Goal: Transaction & Acquisition: Purchase product/service

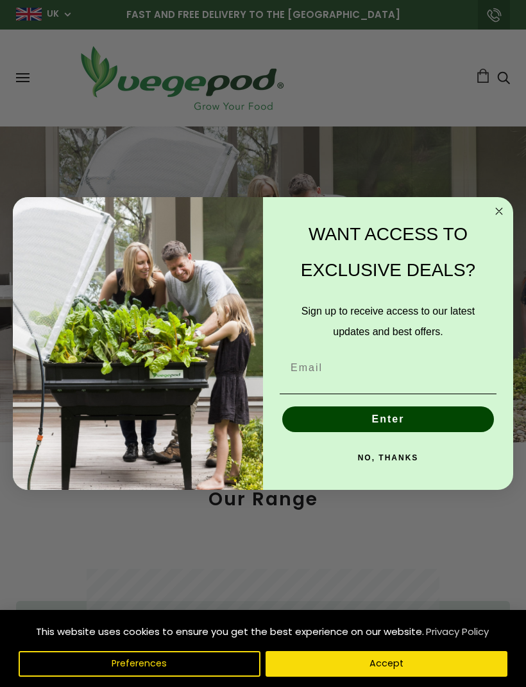
click at [495, 207] on circle "Close dialog" at bounding box center [499, 210] width 15 height 15
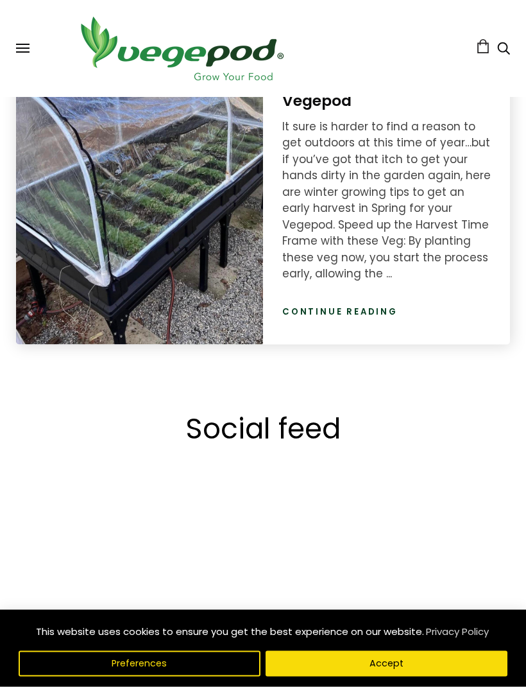
scroll to position [2292, 0]
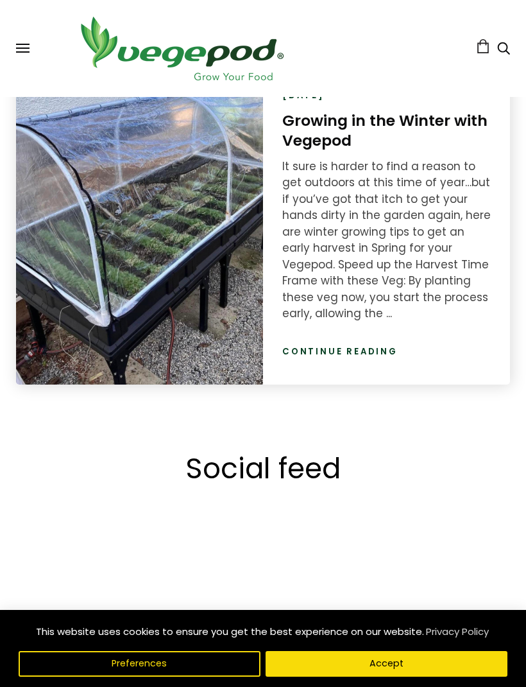
click at [21, 44] on span at bounding box center [22, 44] width 13 height 1
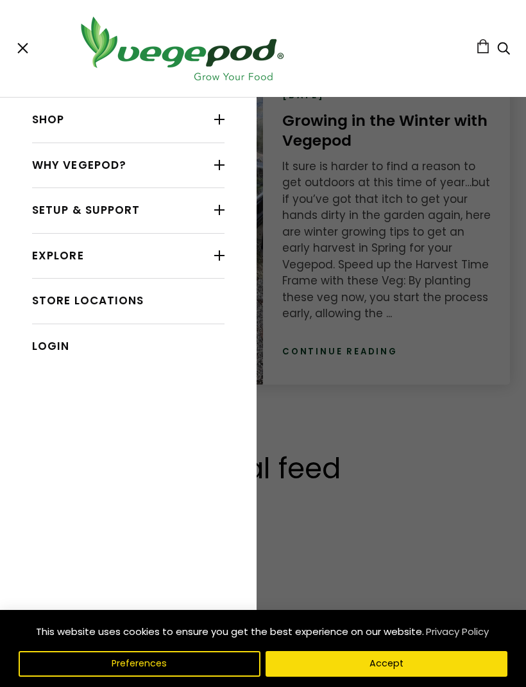
click at [62, 126] on link "Shop" at bounding box center [128, 120] width 192 height 24
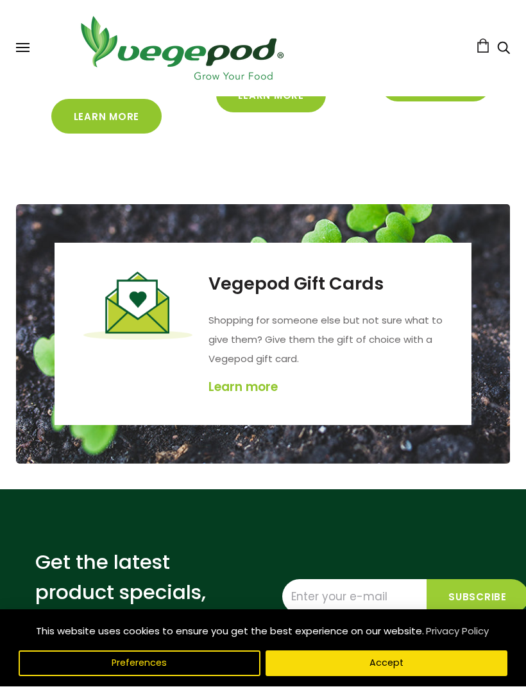
click at [28, 47] on button at bounding box center [22, 49] width 13 height 10
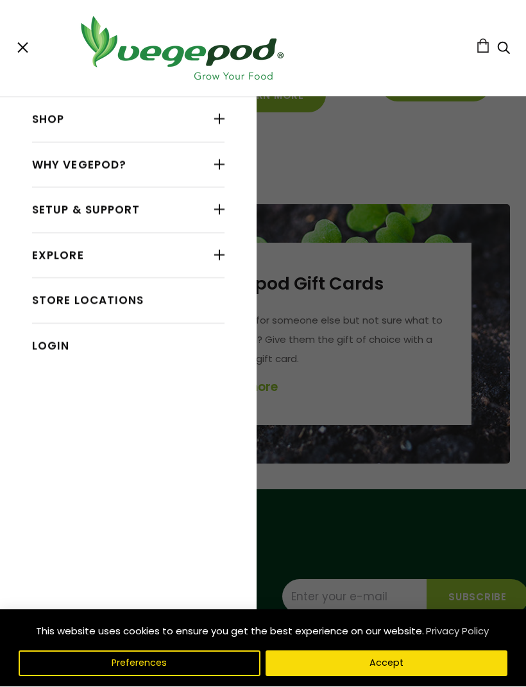
scroll to position [2532, 0]
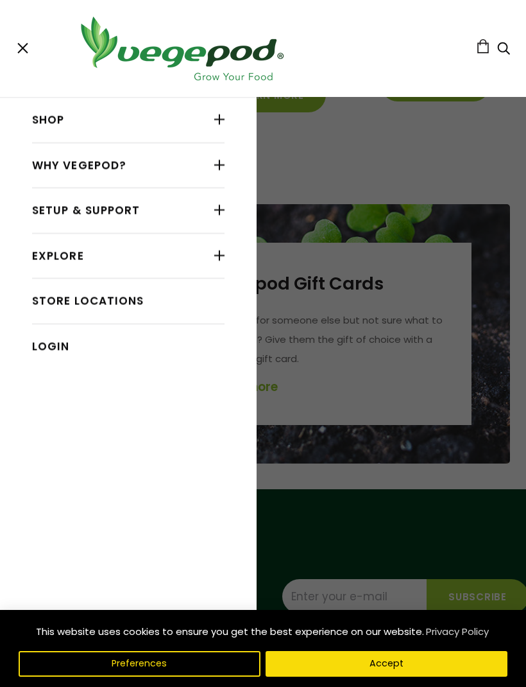
click at [214, 117] on div at bounding box center [219, 119] width 10 height 17
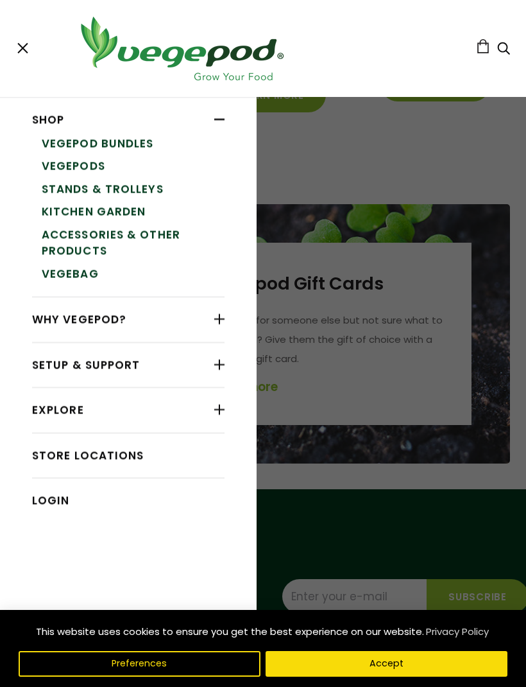
click at [91, 228] on link "Accessories & Other Products" at bounding box center [133, 242] width 183 height 39
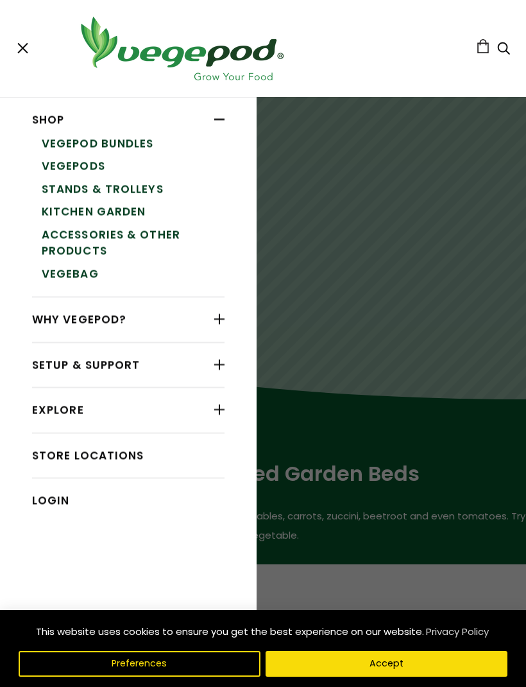
click at [68, 267] on link "VegeBag" at bounding box center [133, 273] width 183 height 23
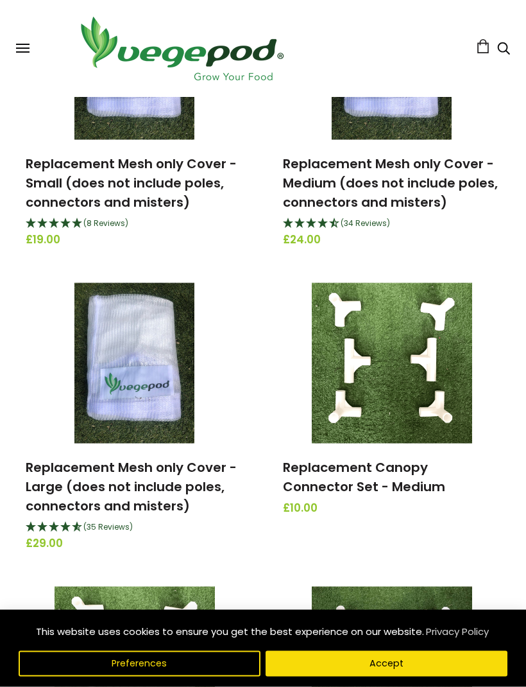
scroll to position [1500, 0]
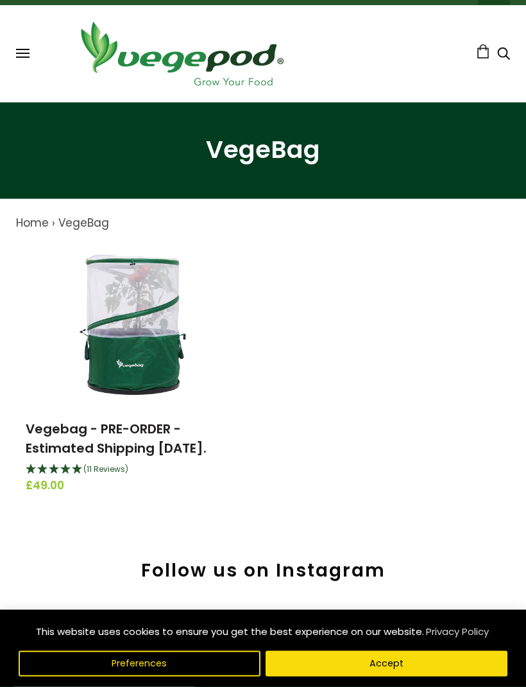
scroll to position [24, 0]
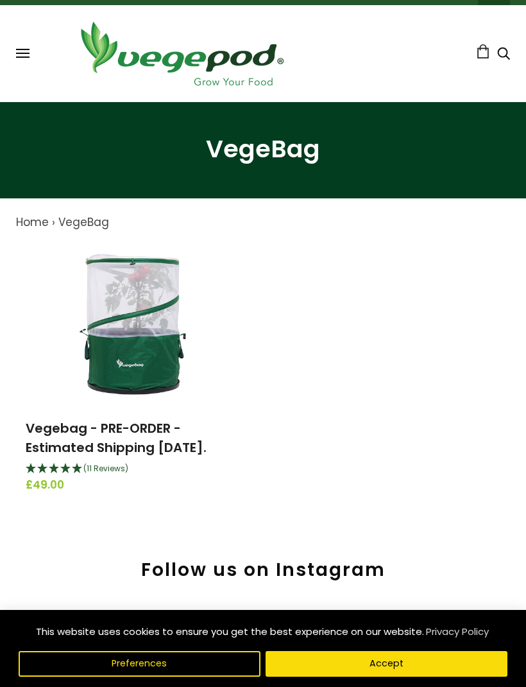
click at [130, 300] on img at bounding box center [135, 324] width 160 height 160
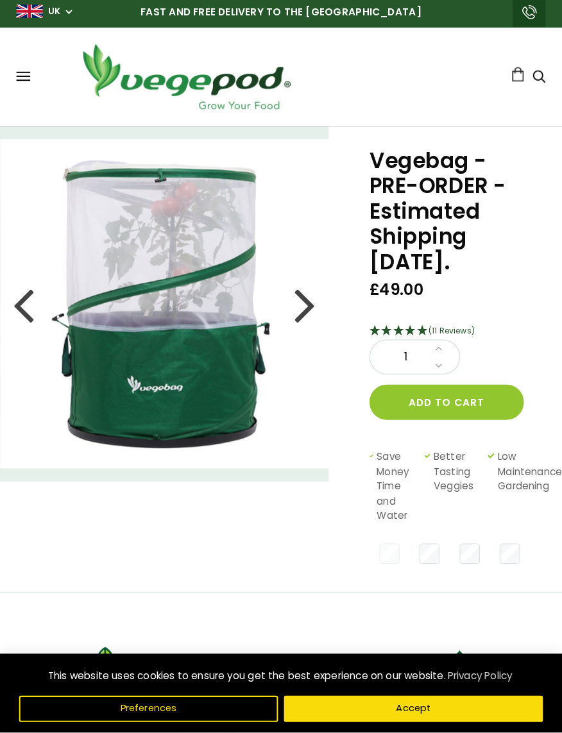
scroll to position [4, 0]
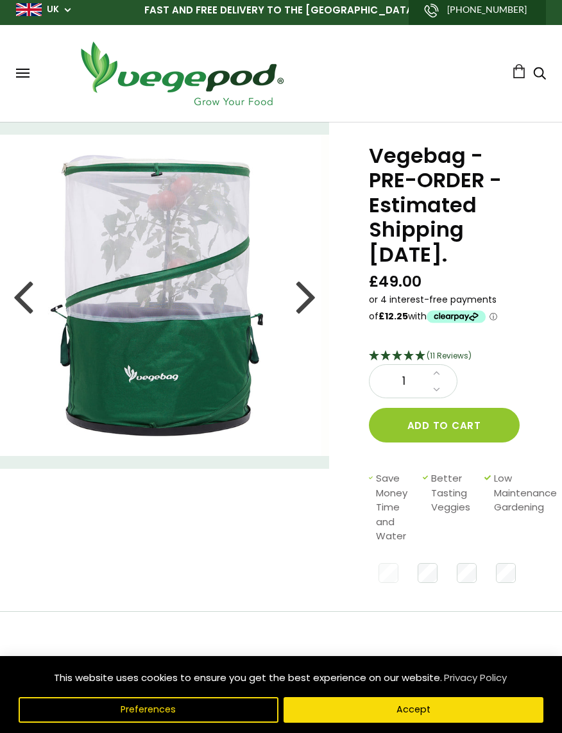
click at [298, 300] on div at bounding box center [306, 296] width 21 height 58
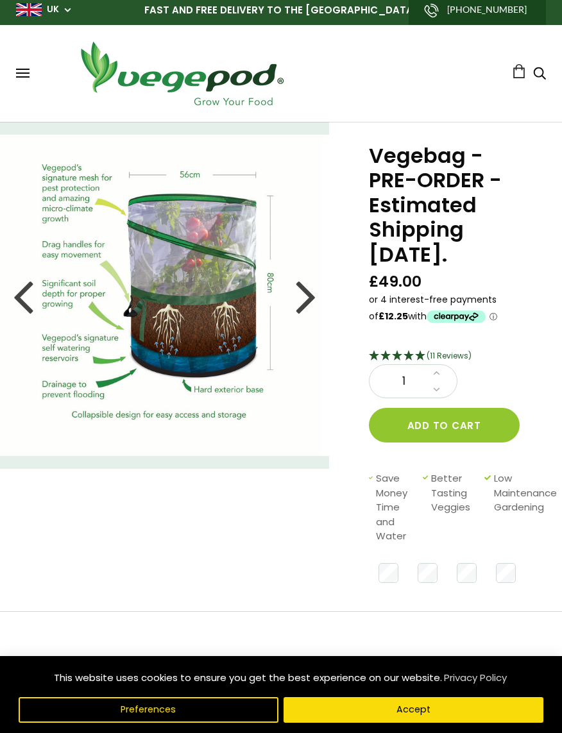
click at [302, 296] on div at bounding box center [306, 296] width 21 height 58
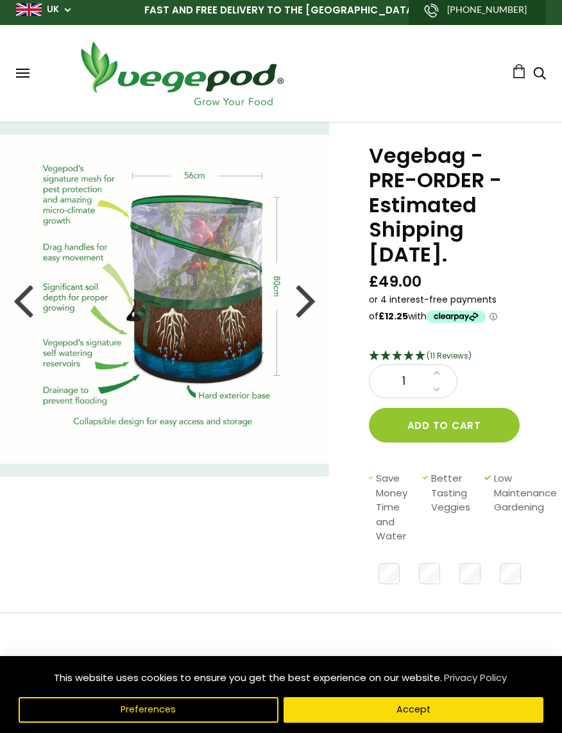
click at [306, 293] on div at bounding box center [306, 300] width 21 height 58
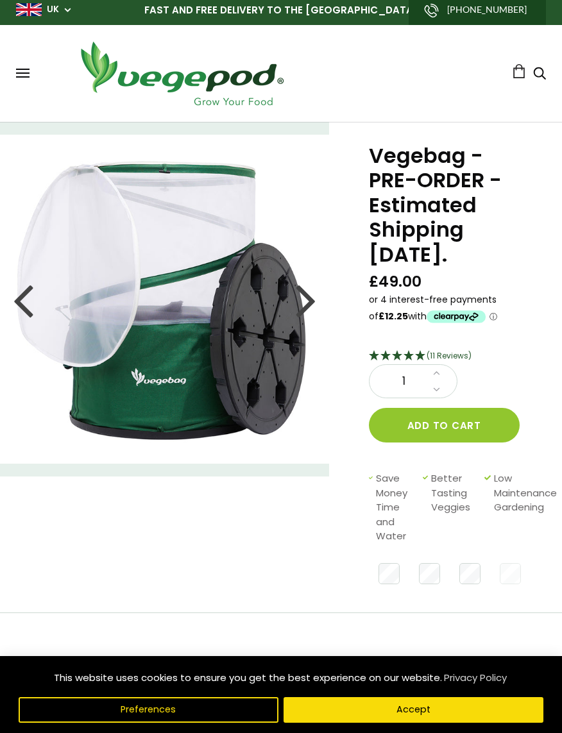
click at [305, 296] on div at bounding box center [306, 300] width 21 height 58
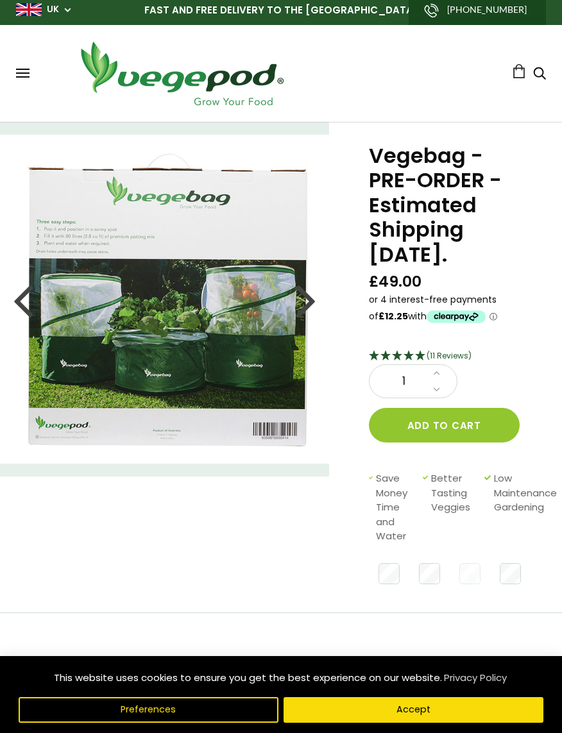
click at [311, 293] on div at bounding box center [306, 300] width 21 height 58
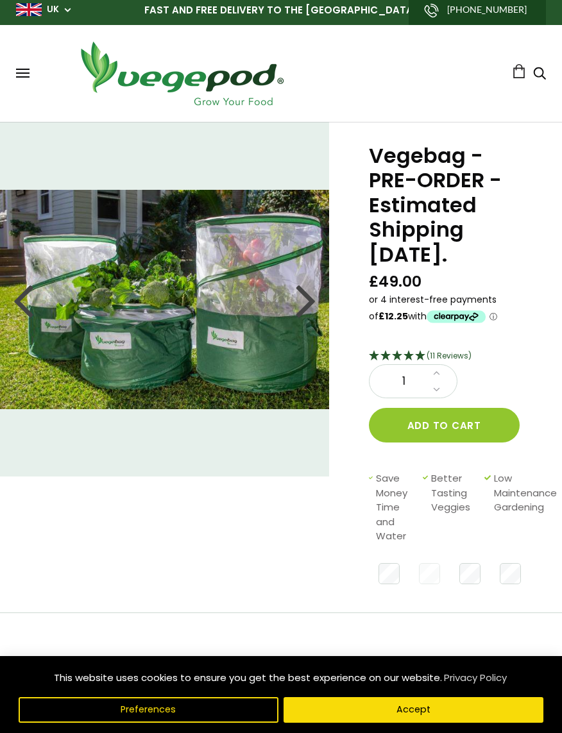
click at [303, 303] on div at bounding box center [306, 300] width 21 height 58
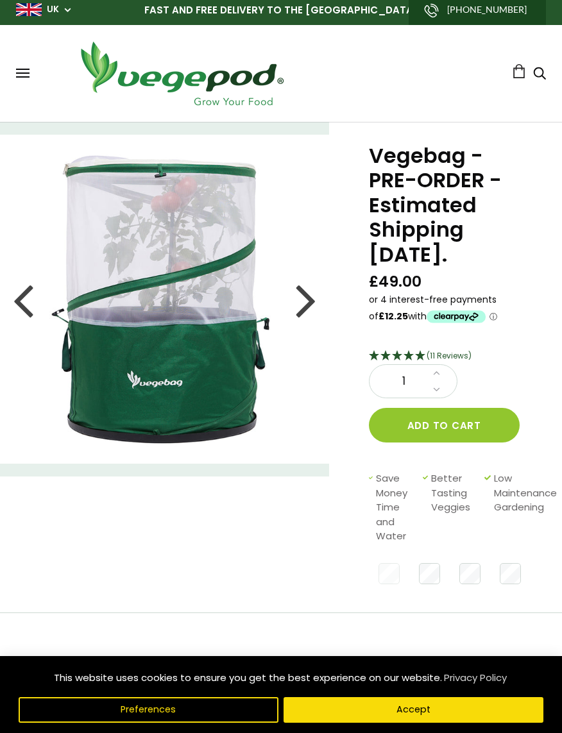
click at [318, 291] on img at bounding box center [164, 299] width 329 height 329
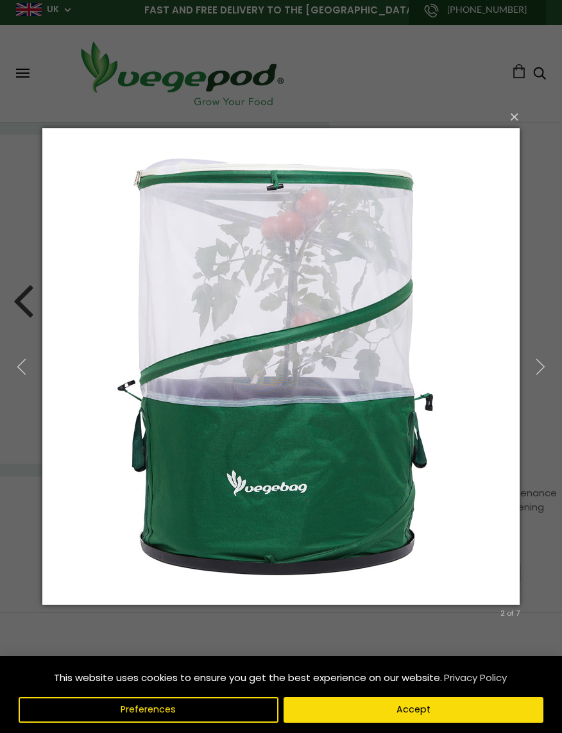
click at [309, 291] on img at bounding box center [280, 367] width 477 height 528
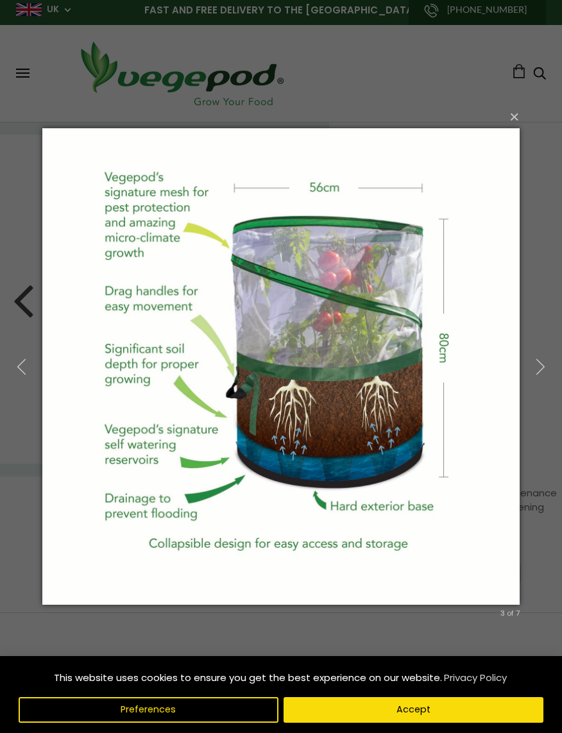
click at [123, 243] on img at bounding box center [280, 367] width 477 height 528
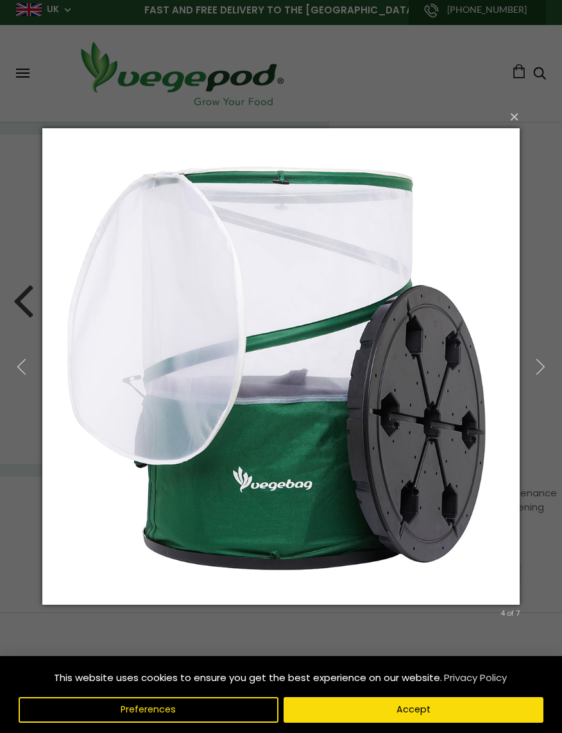
click at [533, 371] on icon "button" at bounding box center [540, 366] width 17 height 17
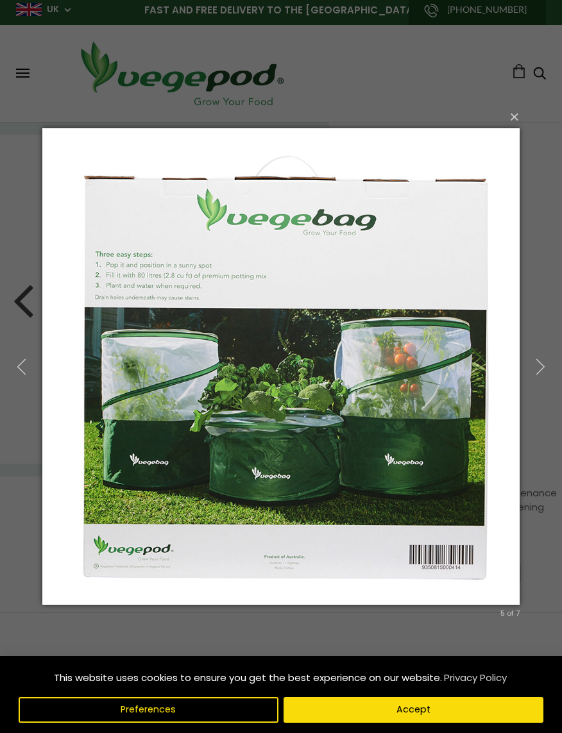
click at [530, 366] on button "button" at bounding box center [541, 366] width 44 height 53
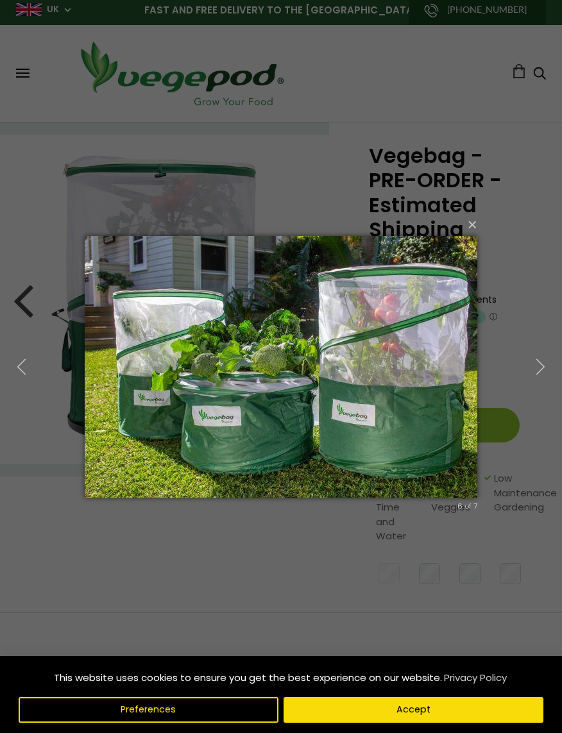
click at [525, 368] on button "button" at bounding box center [541, 366] width 44 height 53
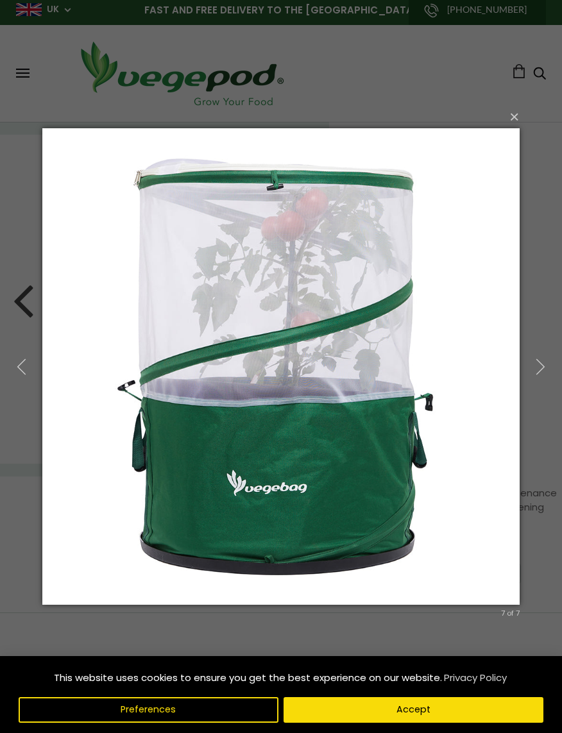
click at [531, 363] on button "button" at bounding box center [541, 366] width 44 height 53
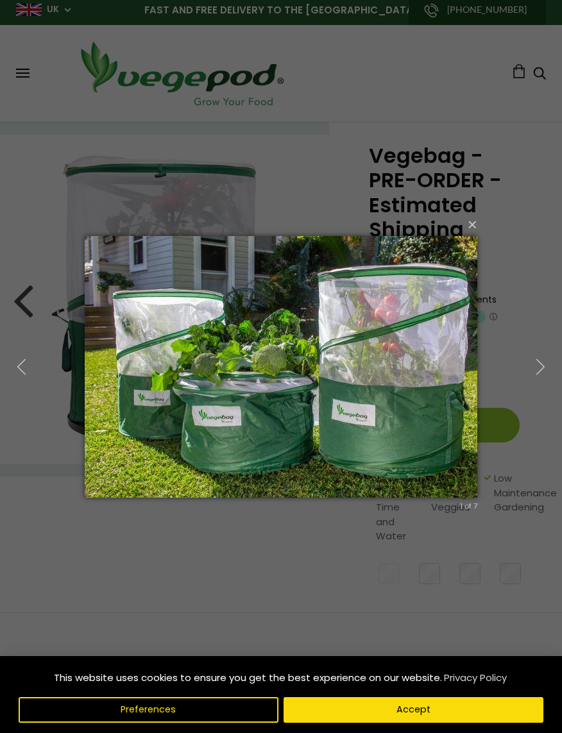
click at [530, 375] on button "button" at bounding box center [541, 366] width 44 height 53
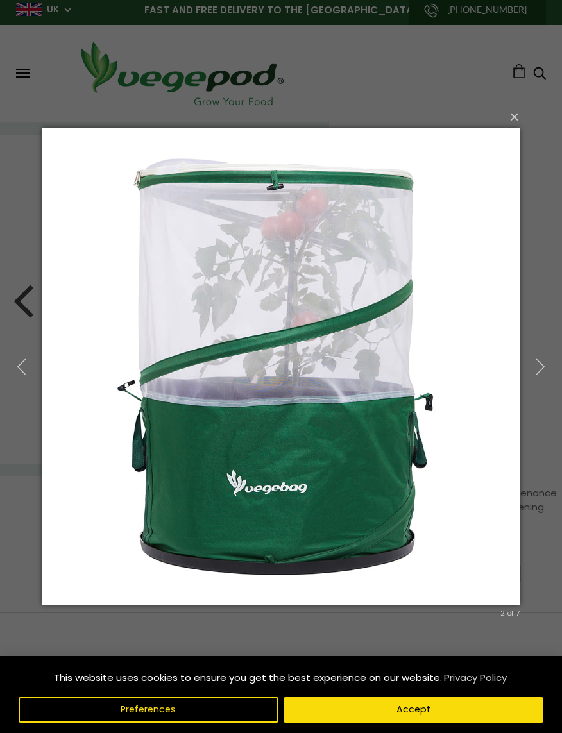
click at [530, 376] on button "button" at bounding box center [541, 366] width 44 height 53
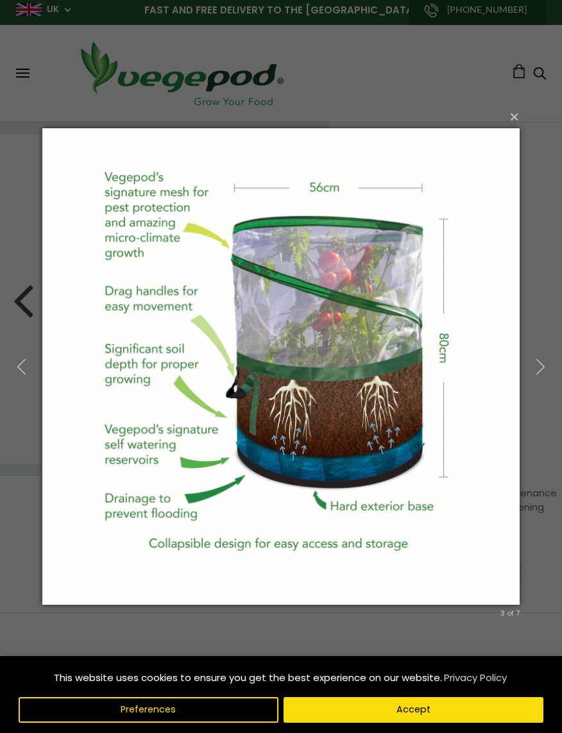
click at [530, 359] on button "button" at bounding box center [541, 366] width 44 height 53
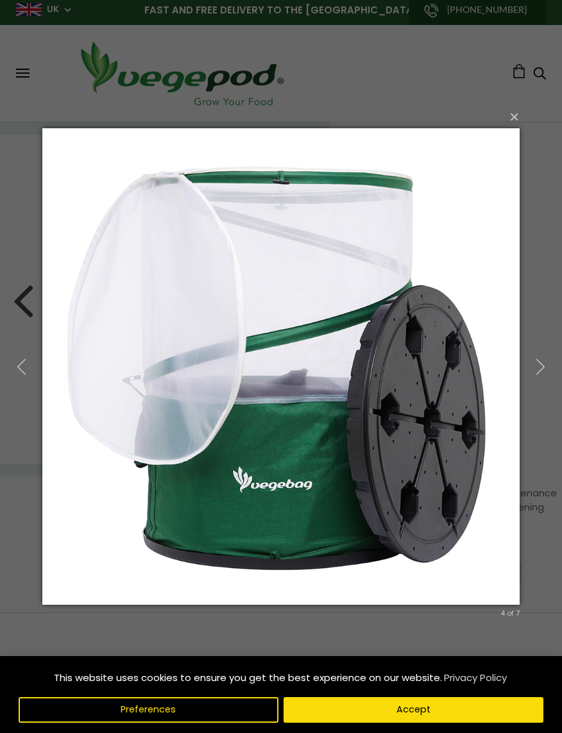
click at [531, 365] on button "button" at bounding box center [541, 366] width 44 height 53
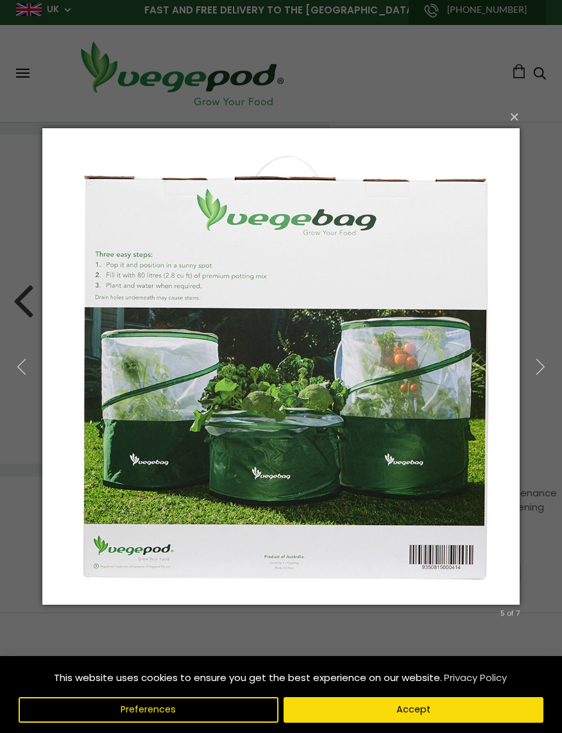
click at [538, 370] on icon "button" at bounding box center [540, 366] width 17 height 17
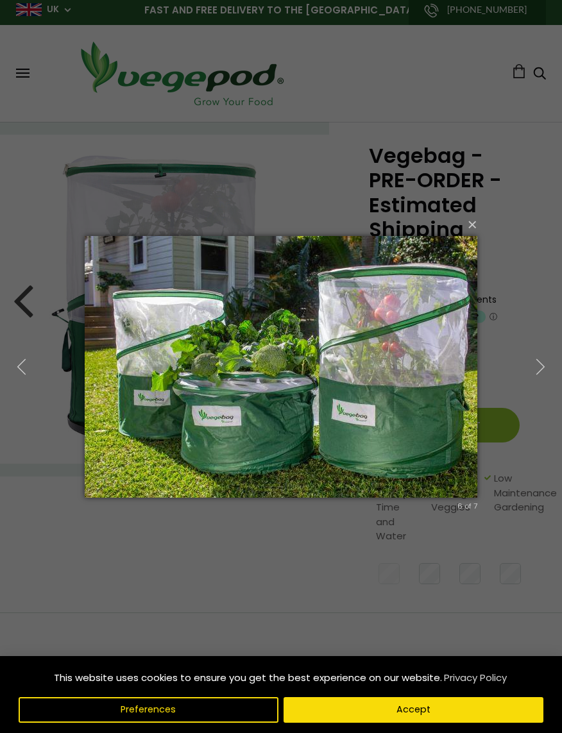
click at [540, 364] on icon "button" at bounding box center [540, 366] width 17 height 17
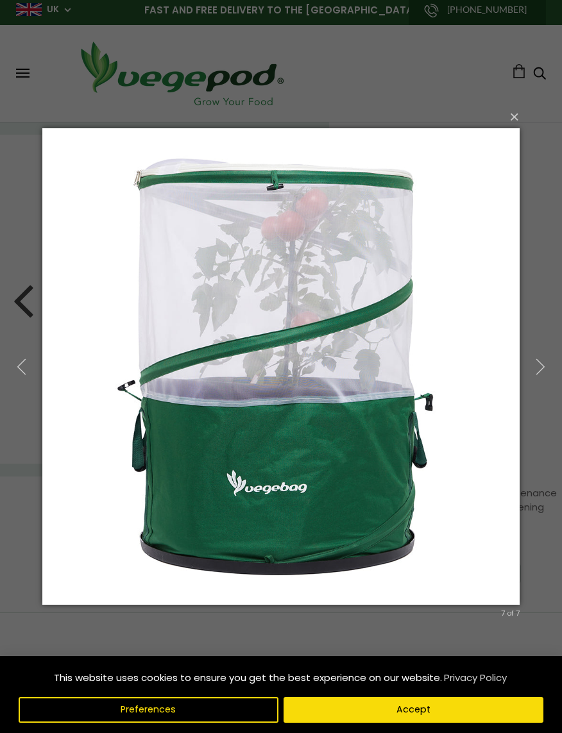
click at [536, 368] on icon "button" at bounding box center [540, 366] width 17 height 17
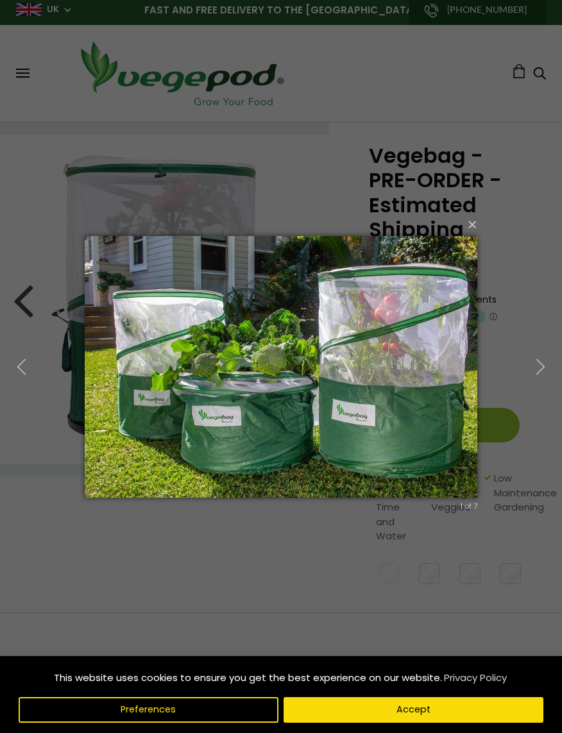
click at [539, 366] on icon "button" at bounding box center [540, 366] width 17 height 17
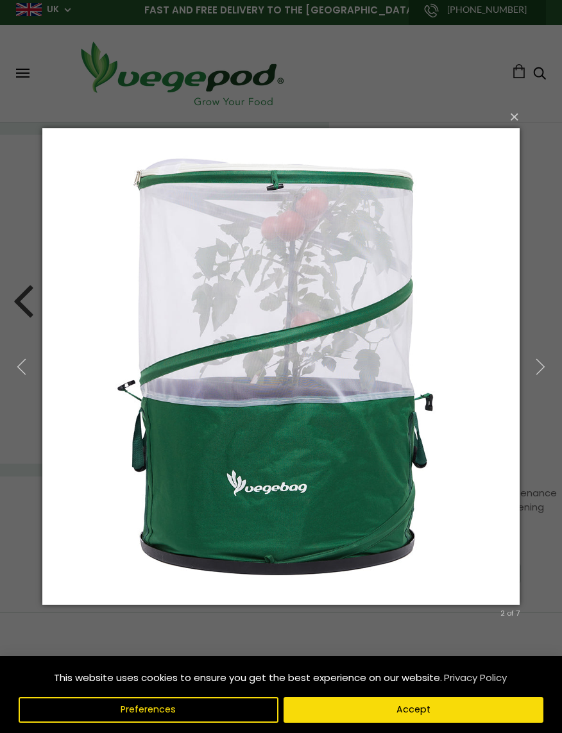
click at [509, 124] on button "×" at bounding box center [284, 117] width 477 height 28
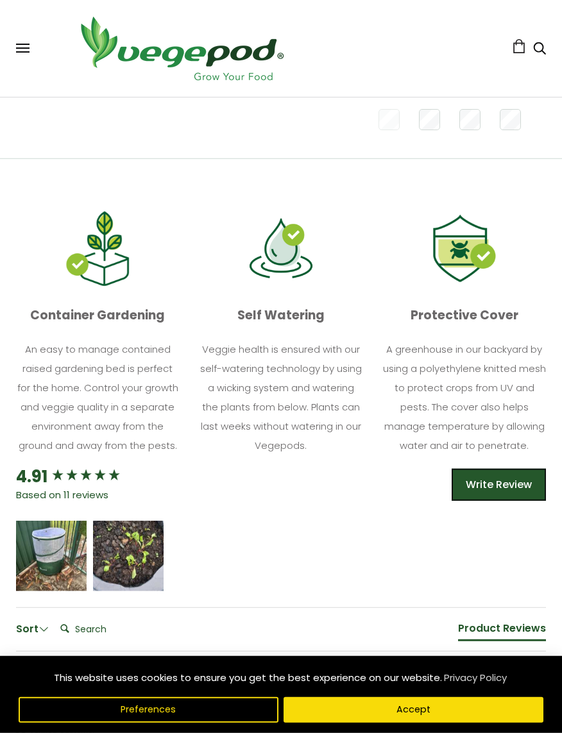
scroll to position [459, 0]
click at [42, 547] on icon "5 star rating" at bounding box center [41, 551] width 8 height 8
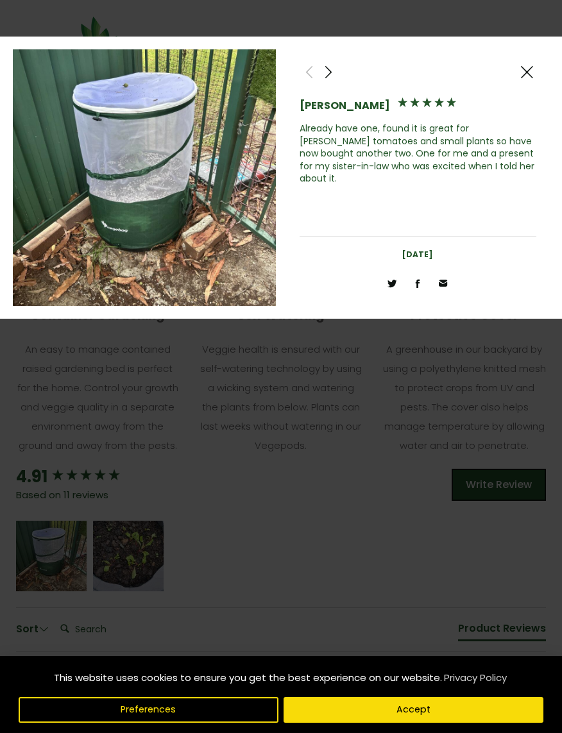
click at [330, 74] on span at bounding box center [328, 72] width 15 height 16
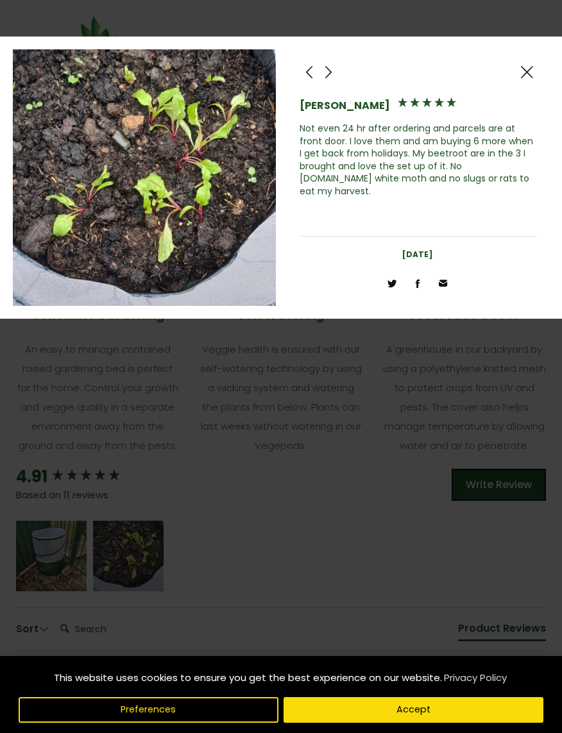
click at [331, 78] on span at bounding box center [328, 72] width 15 height 16
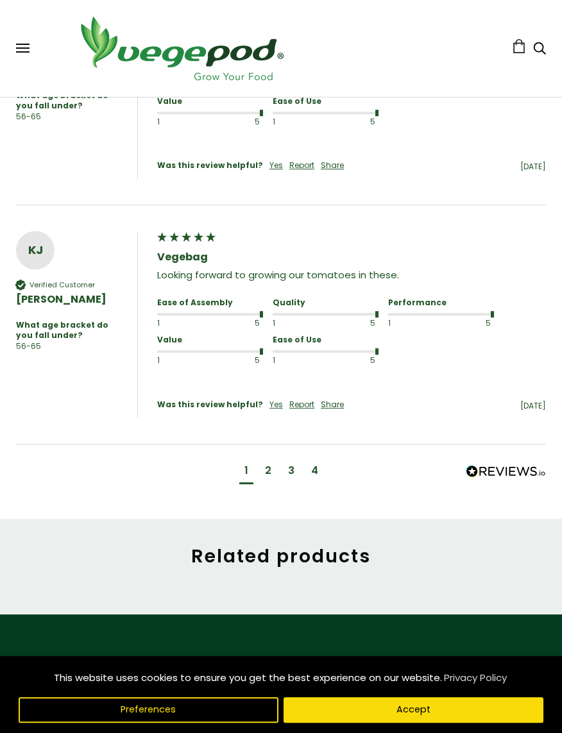
scroll to position [1397, 0]
click at [264, 461] on div "2" at bounding box center [268, 473] width 17 height 24
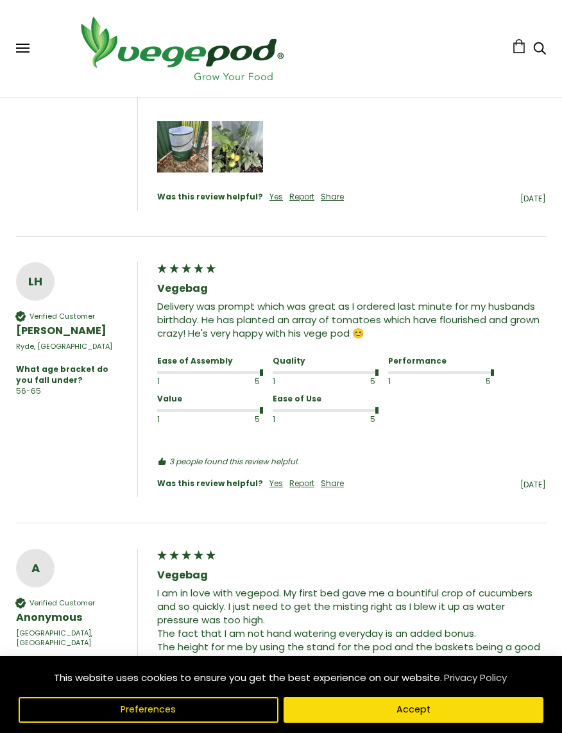
click at [232, 143] on img "Media uploaded by this customer." at bounding box center [237, 146] width 51 height 51
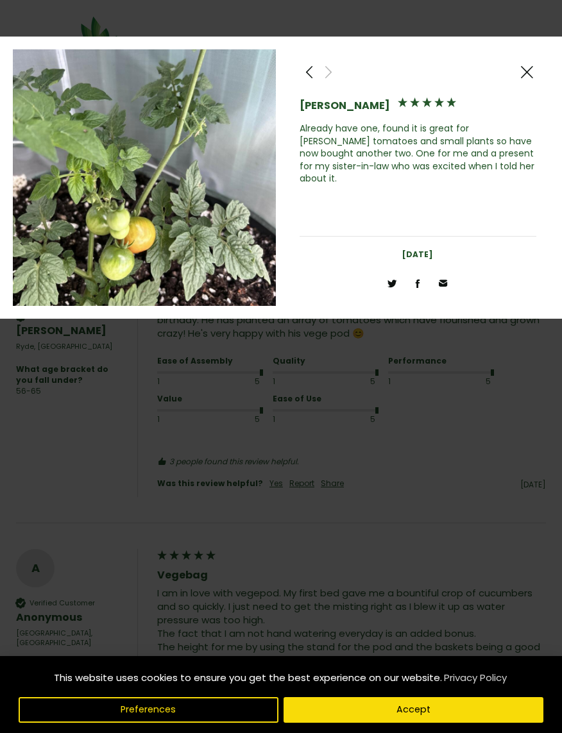
click at [316, 74] on span at bounding box center [309, 72] width 15 height 16
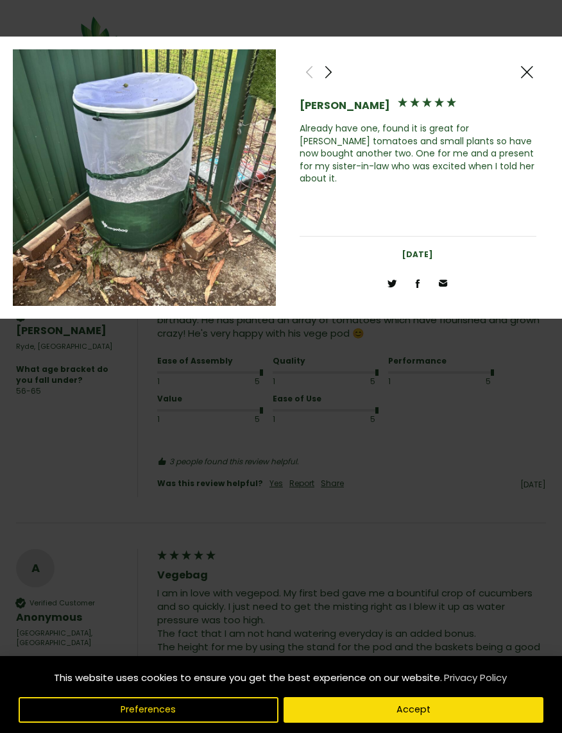
click at [527, 71] on span at bounding box center [526, 72] width 15 height 16
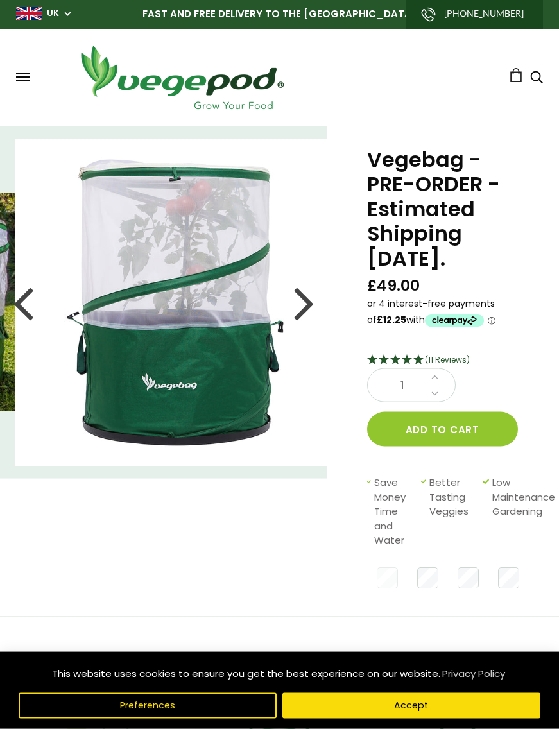
scroll to position [0, 0]
